Goal: Task Accomplishment & Management: Use online tool/utility

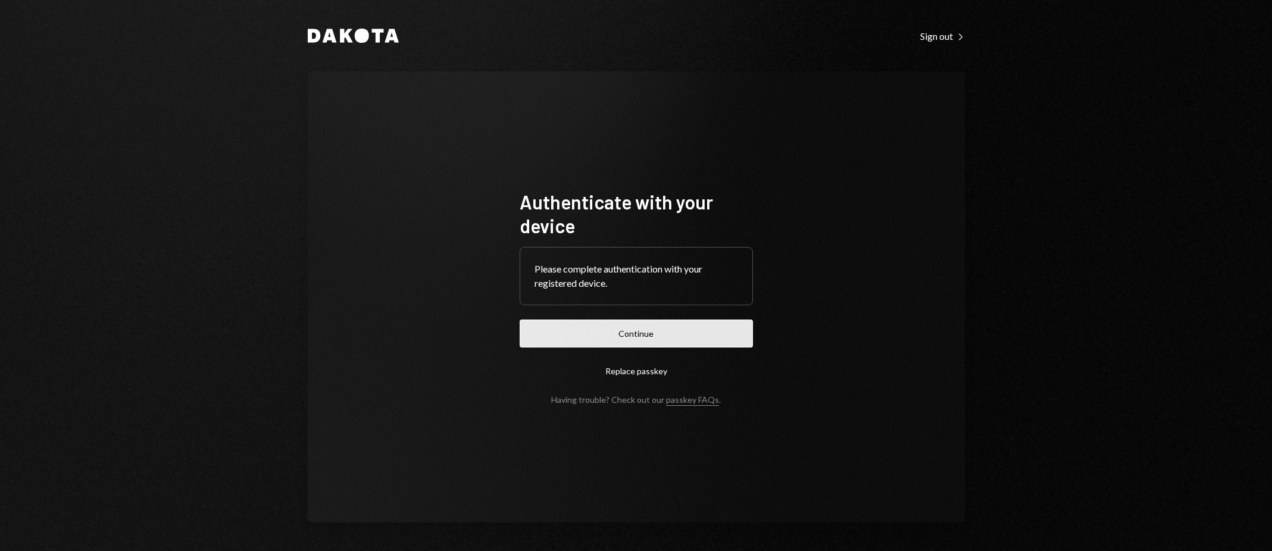
click at [643, 336] on button "Continue" at bounding box center [636, 334] width 233 height 28
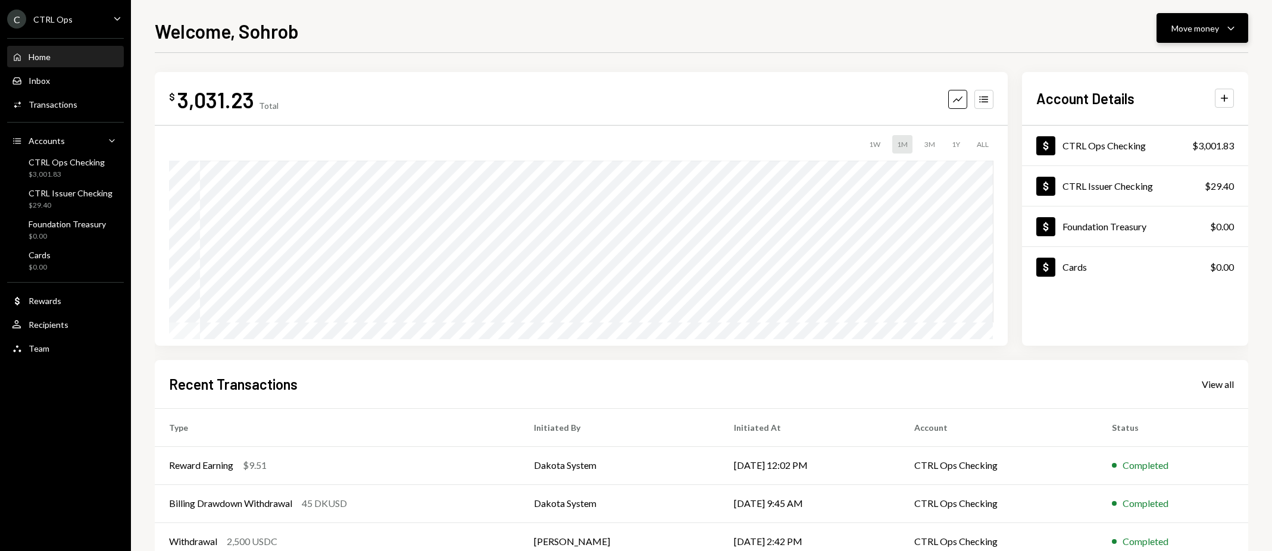
click at [1221, 13] on button "Move money Caret Down" at bounding box center [1202, 28] width 92 height 30
click at [1167, 114] on div "Deposit" at bounding box center [1192, 117] width 87 height 12
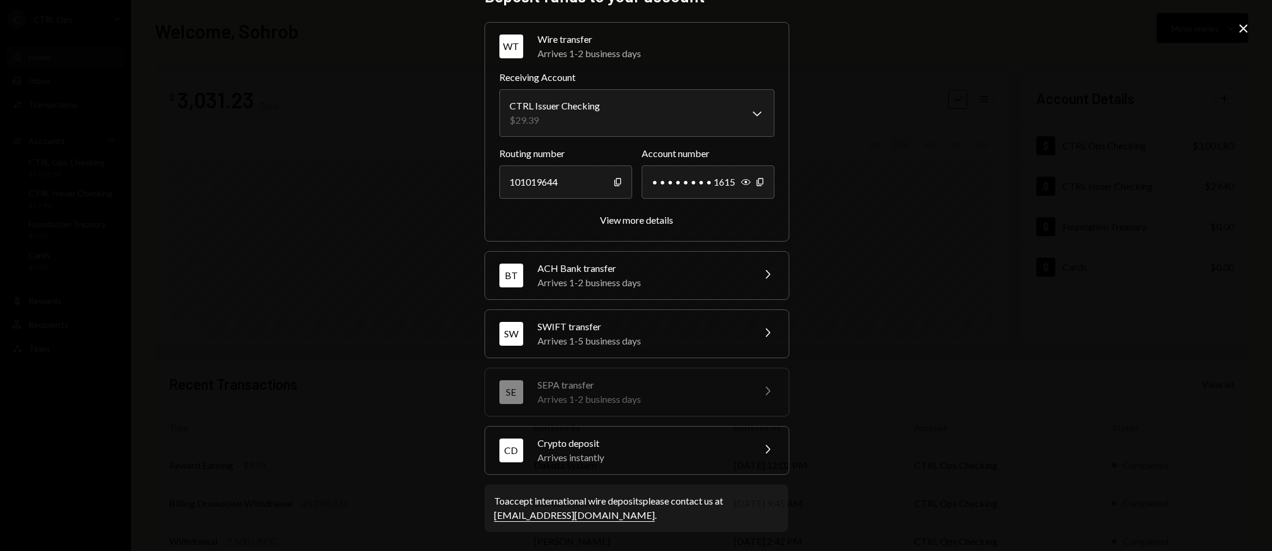
click at [646, 440] on div "Crypto deposit" at bounding box center [641, 443] width 208 height 14
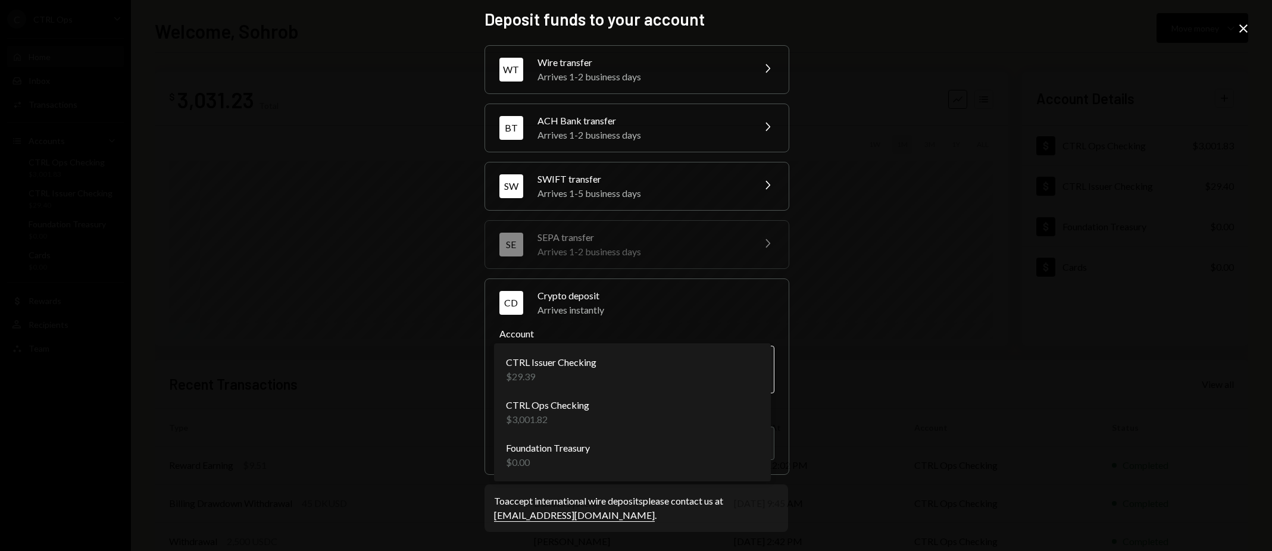
click at [668, 361] on body "C CTRL Ops Caret Down Home Home Inbox Inbox Activities Transactions Accounts Ac…" at bounding box center [636, 275] width 1272 height 551
select select "**********"
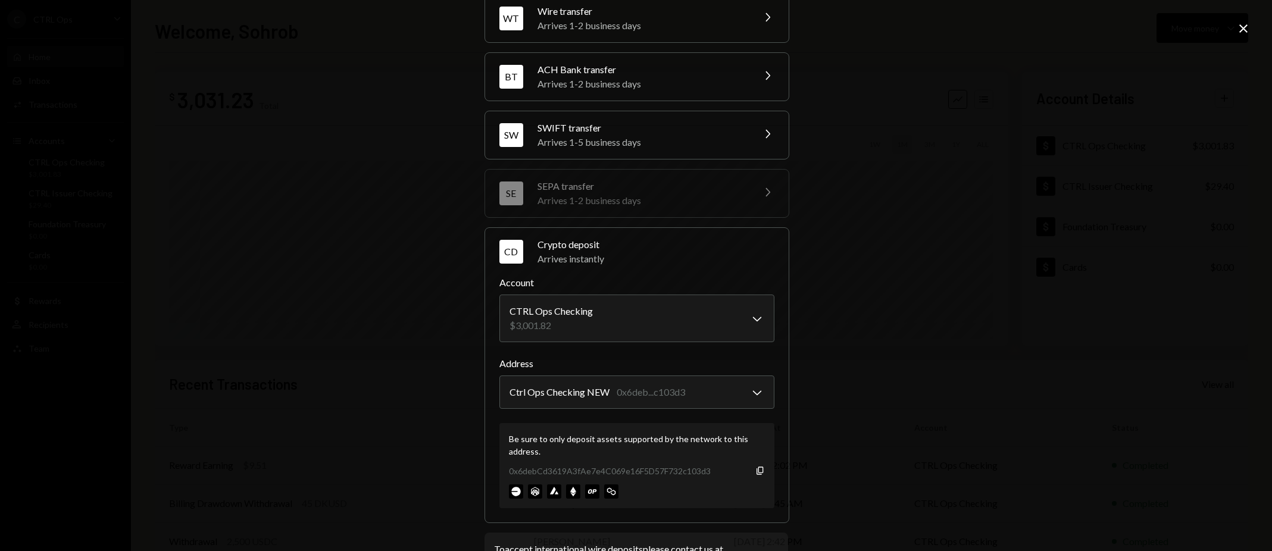
scroll to position [105, 0]
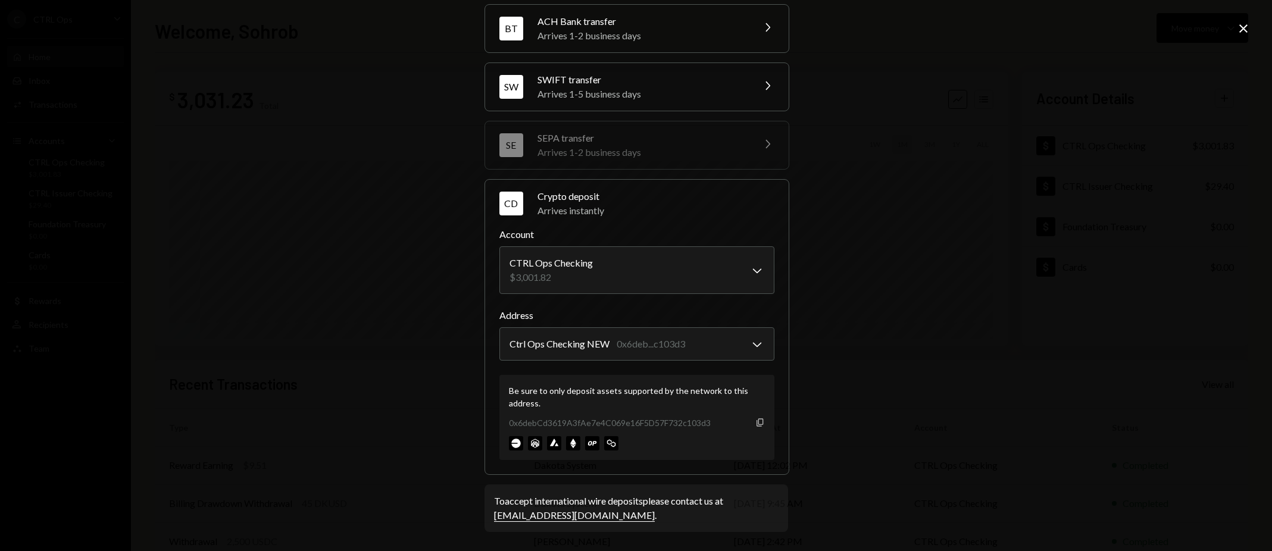
click at [755, 424] on icon "Copy" at bounding box center [760, 423] width 10 height 10
click at [402, 79] on div "**********" at bounding box center [636, 275] width 1272 height 551
click at [1243, 26] on icon "Close" at bounding box center [1243, 28] width 14 height 14
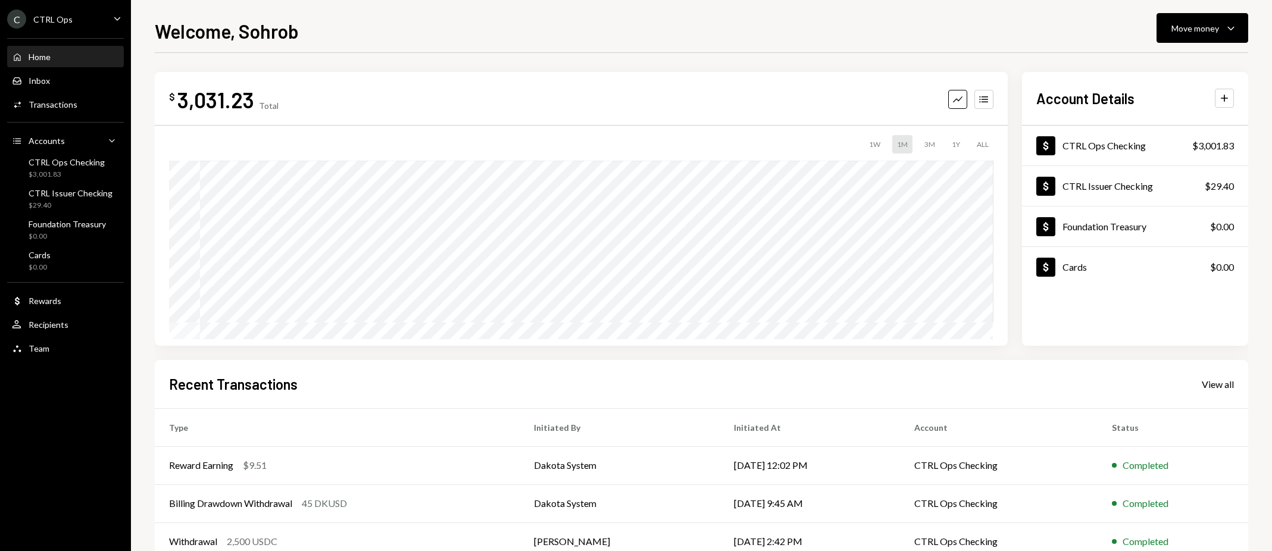
click at [138, 105] on div "Welcome, Sohrob Move money Caret Down $ 3,031.23 Total Graph Accounts 1W 1M 3M …" at bounding box center [701, 275] width 1141 height 551
